Goal: Information Seeking & Learning: Check status

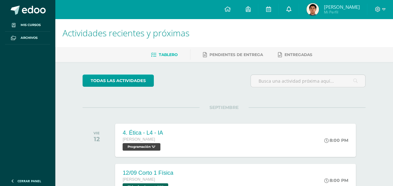
click at [299, 6] on link at bounding box center [289, 9] width 20 height 19
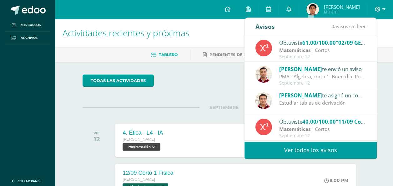
click at [343, 73] on div "PMA - Álgebra, corto 1: Buen día: Por este medio me comunico con usted para inf…" at bounding box center [322, 76] width 87 height 7
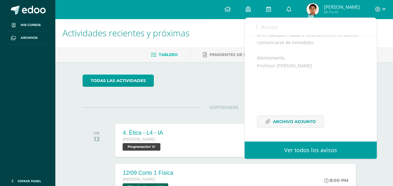
scroll to position [170, 0]
click at [302, 118] on span "Archivo Adjunto" at bounding box center [294, 122] width 43 height 12
click at [257, 24] on icon at bounding box center [257, 26] width 3 height 5
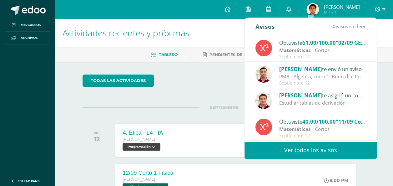
drag, startPoint x: 368, startPoint y: 78, endPoint x: 375, endPoint y: 82, distance: 8.3
click at [375, 82] on div "Obtuviste 61.00/100.00 "02/09 GEOMETRÍA. Corto 1" en Matemáticas Matemáticas | …" at bounding box center [311, 88] width 132 height 106
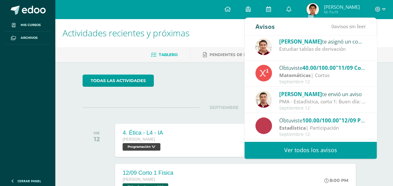
scroll to position [57, 0]
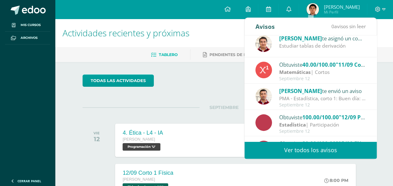
click at [316, 104] on div "Septiembre 12" at bounding box center [322, 104] width 87 height 5
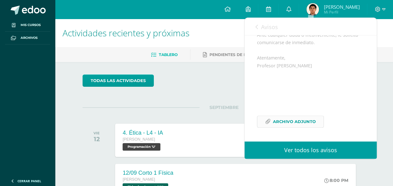
click at [286, 126] on span "Archivo Adjunto" at bounding box center [294, 122] width 43 height 12
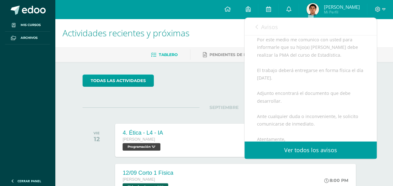
scroll to position [64, 0]
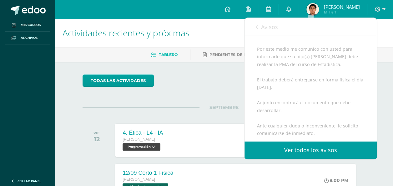
click at [258, 25] on icon at bounding box center [257, 26] width 3 height 5
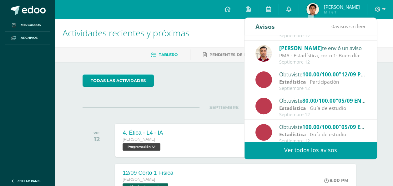
scroll to position [104, 0]
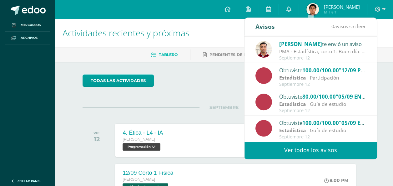
click at [347, 152] on link "Ver todos los avisos" at bounding box center [311, 149] width 132 height 17
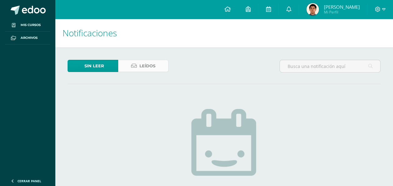
click at [131, 64] on link "Leídos" at bounding box center [143, 66] width 51 height 12
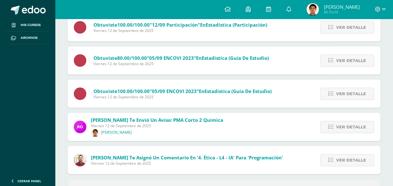
scroll to position [270, 0]
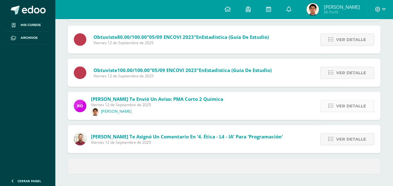
click at [338, 103] on span "Ver detalle" at bounding box center [351, 106] width 30 height 12
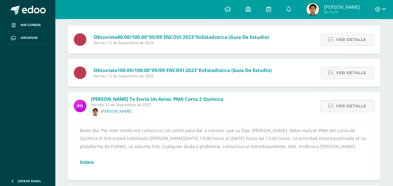
click at [87, 165] on link "Enlace" at bounding box center [87, 162] width 14 height 6
